Goal: Task Accomplishment & Management: Manage account settings

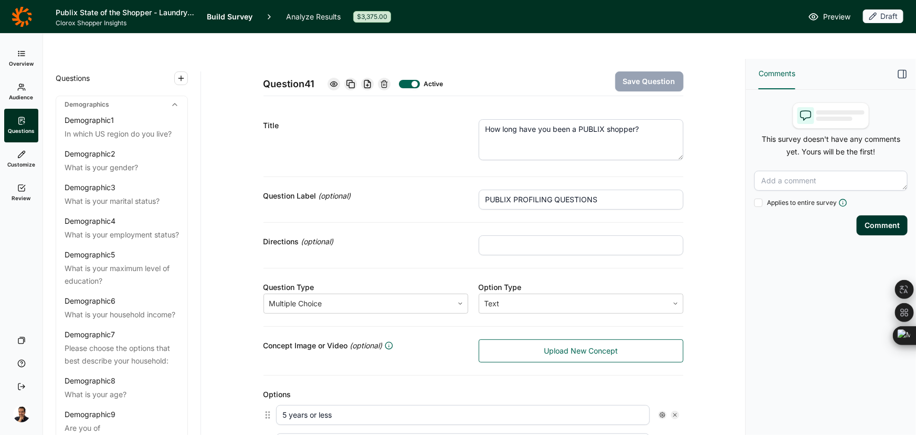
scroll to position [343, 0]
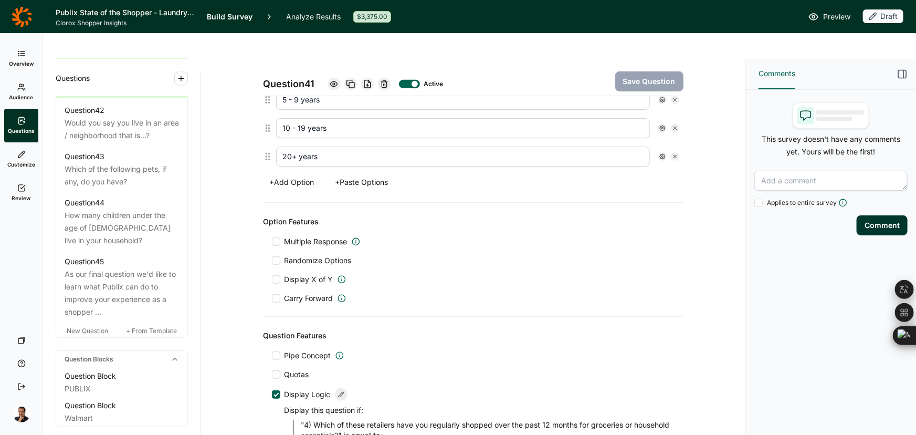
click at [168, 7] on h1 "Publix State of the Shopper - Laundry & Cleaning (Lori's comments)" at bounding box center [125, 12] width 139 height 13
drag, startPoint x: 168, startPoint y: 7, endPoint x: 159, endPoint y: 16, distance: 13.0
click at [159, 16] on h1 "Publix State of the Shopper - Laundry & Cleaning ([PERSON_NAME]'s comments)" at bounding box center [125, 12] width 139 height 13
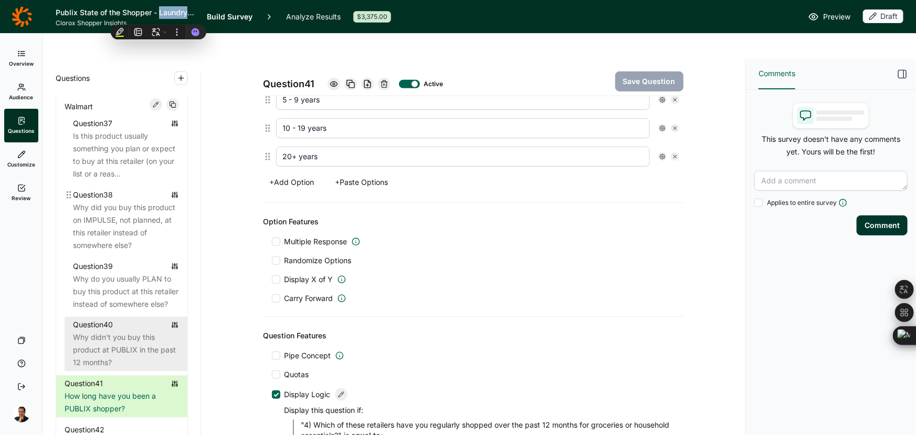
scroll to position [2774, 0]
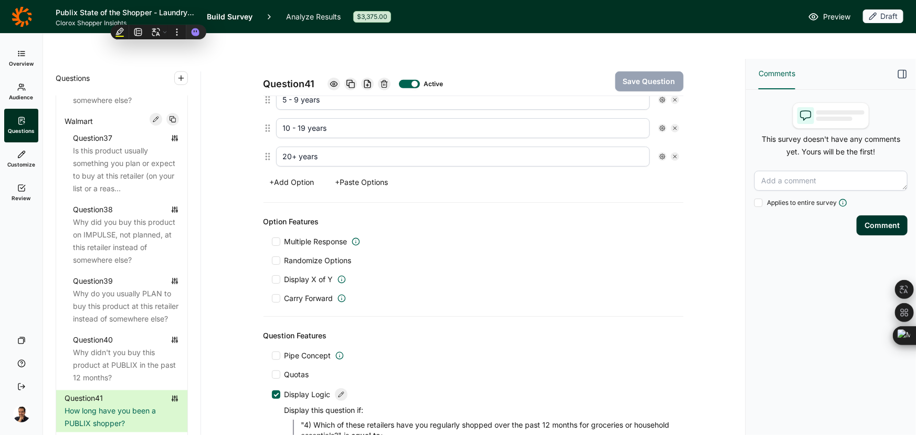
click at [775, 262] on div "Comments This survey doesn't have any comments yet. Yours will be the first! Ap…" at bounding box center [831, 259] width 170 height 401
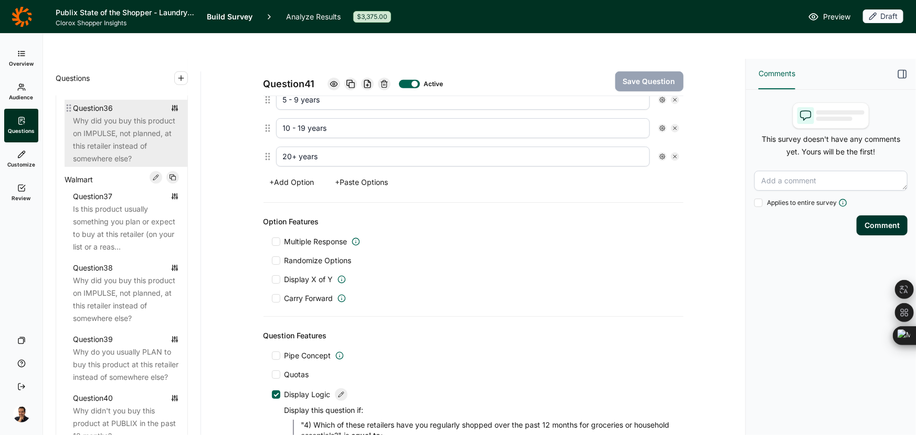
scroll to position [2726, 0]
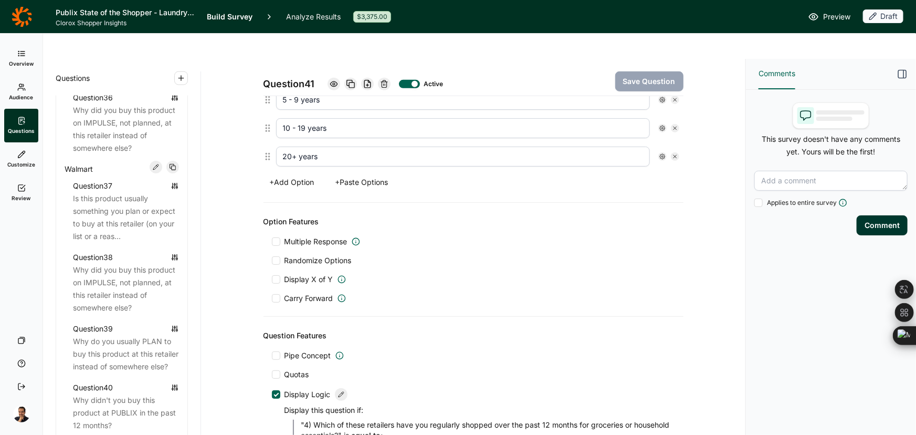
click at [701, 208] on div "Question 41 Active Save Question Title How long have you been a PUBLIX shopper?…" at bounding box center [473, 114] width 519 height 799
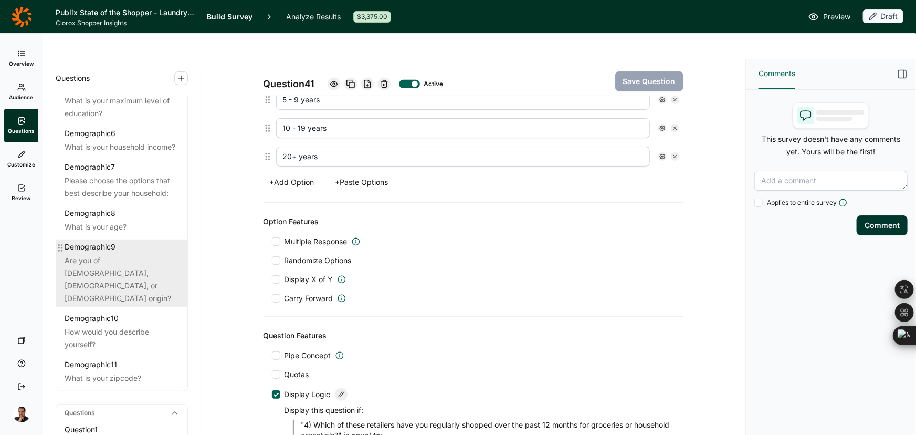
scroll to position [5, 0]
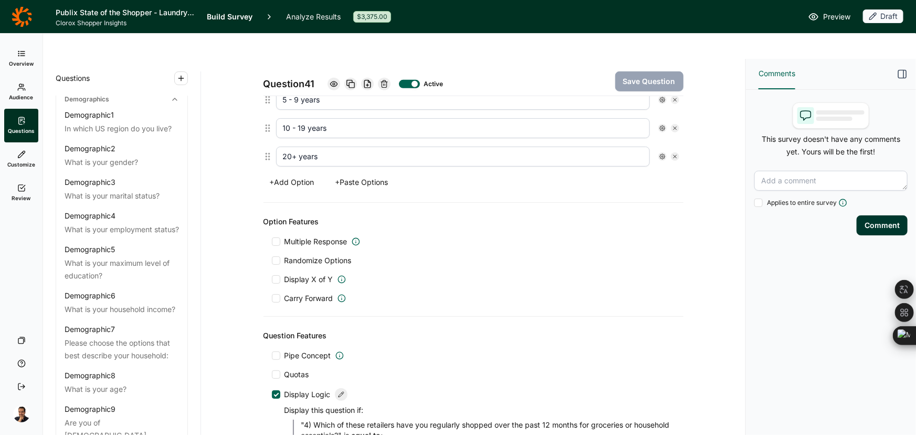
click at [23, 52] on icon at bounding box center [21, 53] width 8 height 8
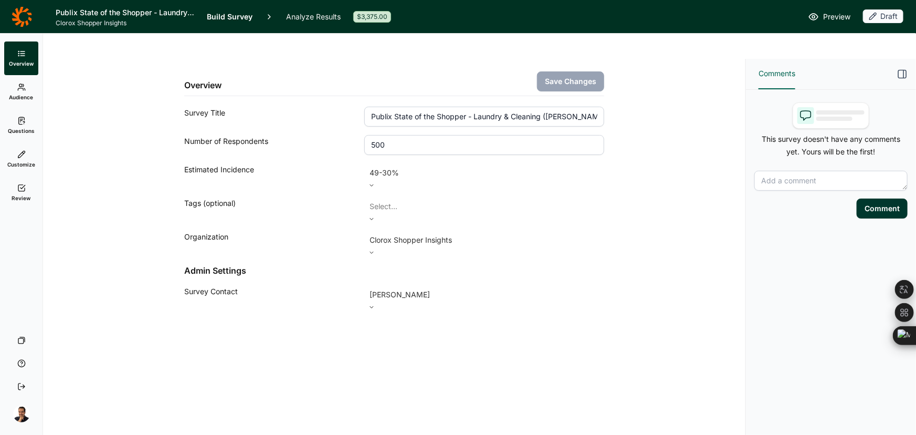
click at [696, 198] on div "Overview Save Changes Survey Title Publix State of the Shopper - Laundry & Clea…" at bounding box center [394, 210] width 677 height 302
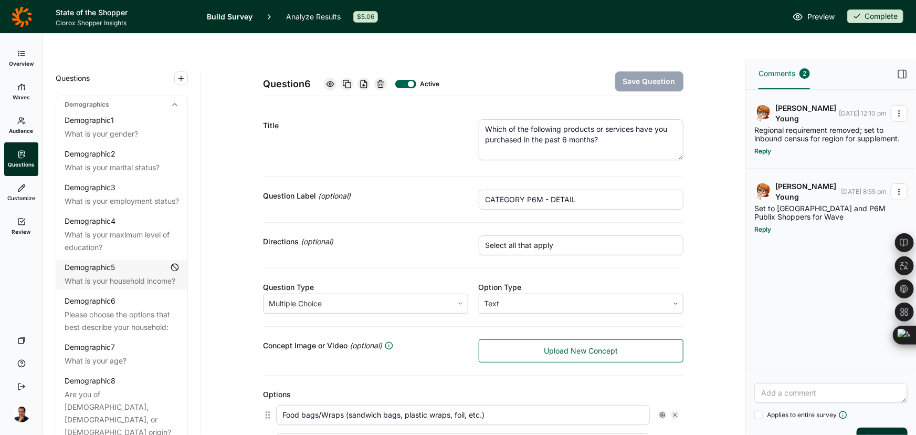
scroll to position [238, 0]
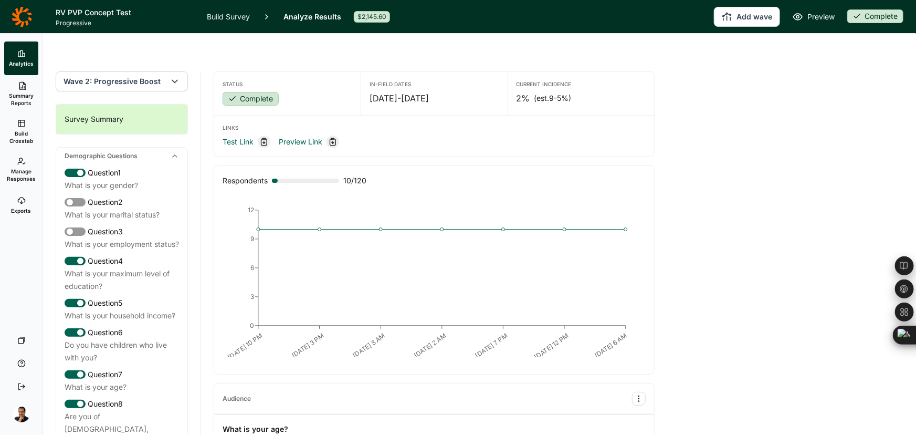
click at [26, 15] on icon at bounding box center [22, 16] width 20 height 21
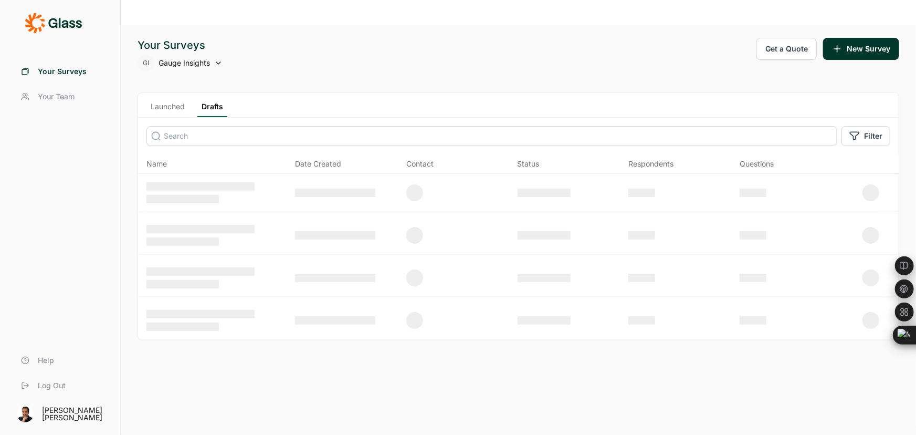
click at [26, 15] on icon at bounding box center [53, 23] width 57 height 21
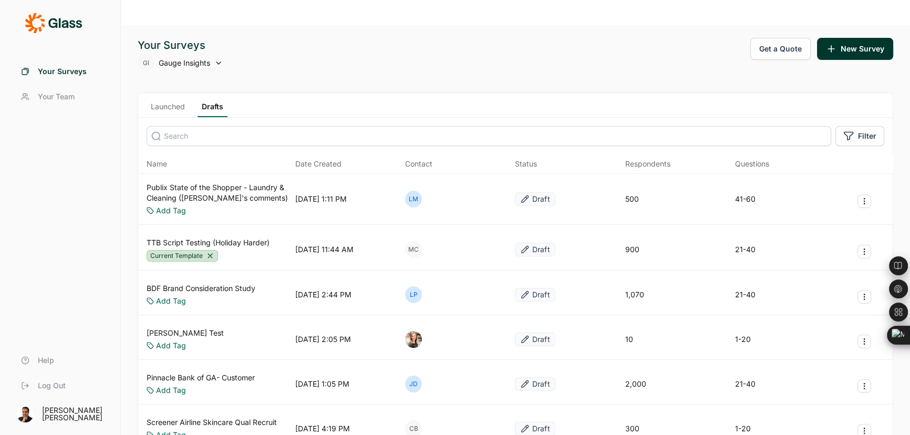
click at [179, 101] on link "Launched" at bounding box center [168, 109] width 43 height 16
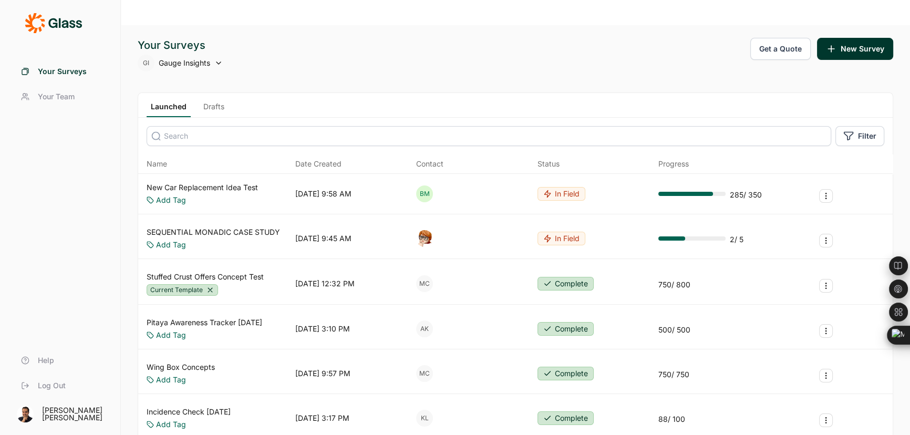
click at [770, 93] on div "Launched Drafts" at bounding box center [515, 105] width 754 height 25
click at [774, 154] on div "Name Date Created Contact Status Progress" at bounding box center [515, 163] width 754 height 19
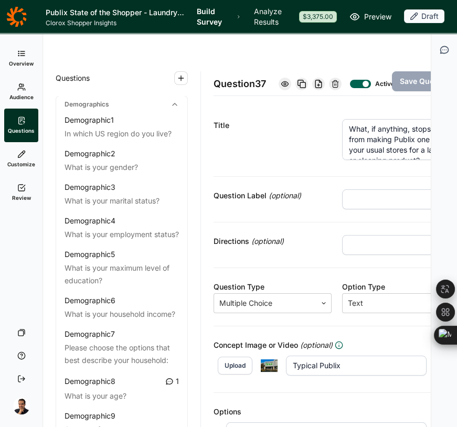
scroll to position [702, 0]
